Goal: Find specific page/section: Find specific page/section

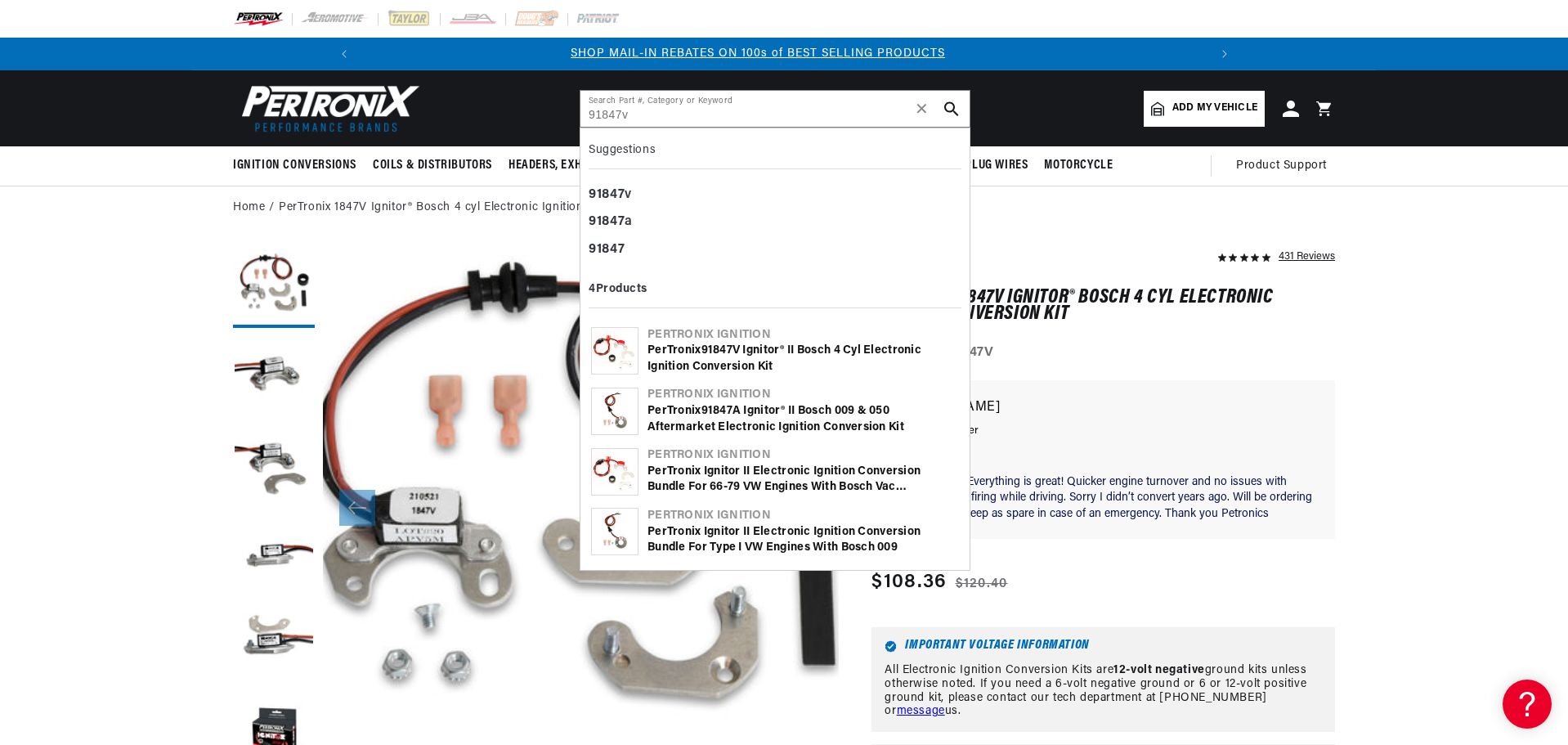
type input "91847v"
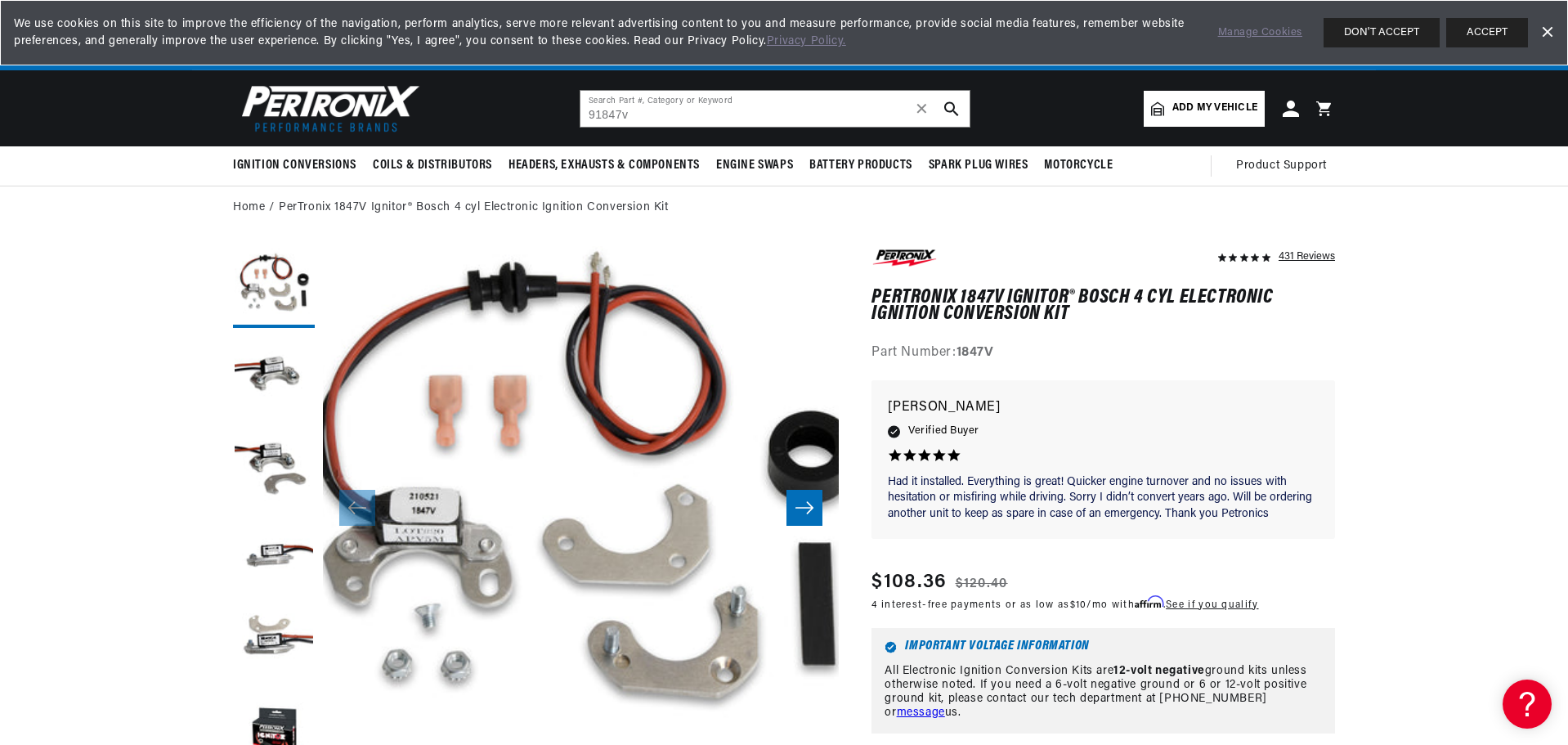
click at [950, 106] on icon "search button" at bounding box center [952, 109] width 15 height 15
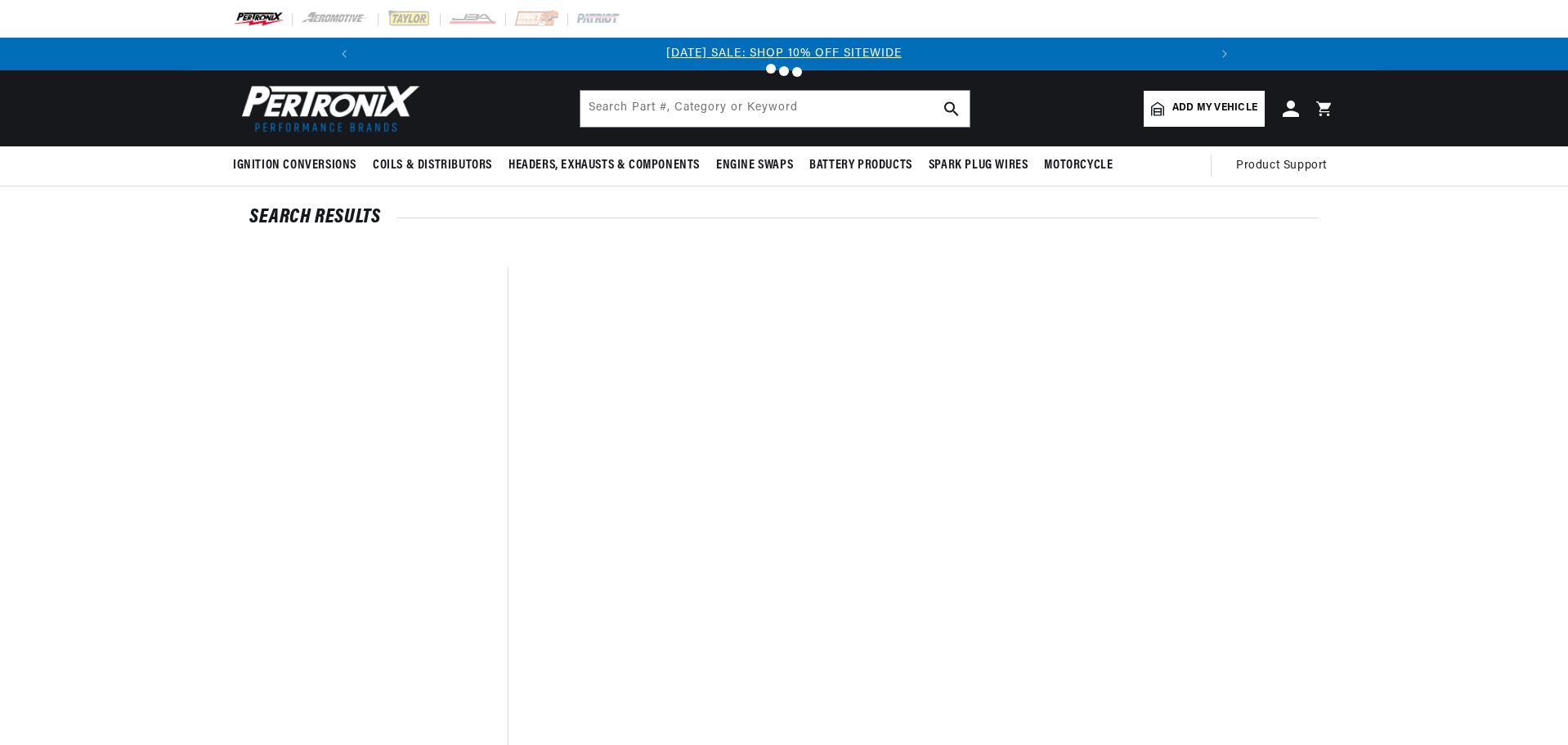
type input "91847v"
